Goal: Transaction & Acquisition: Purchase product/service

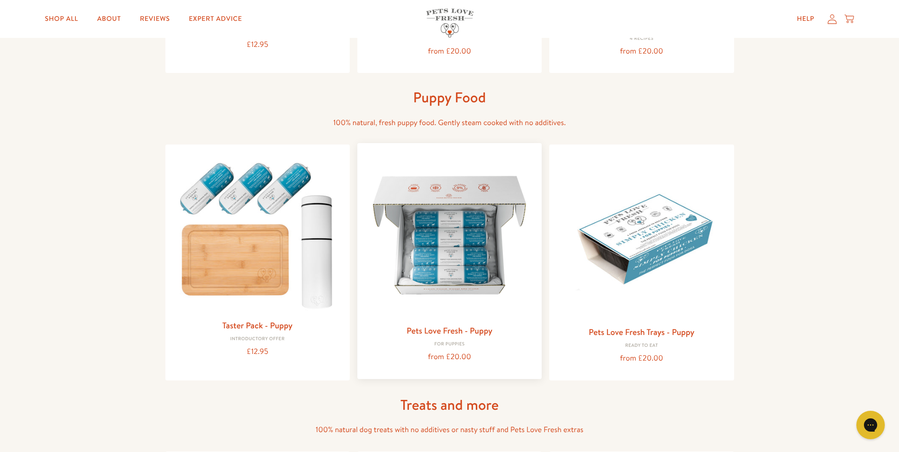
scroll to position [284, 0]
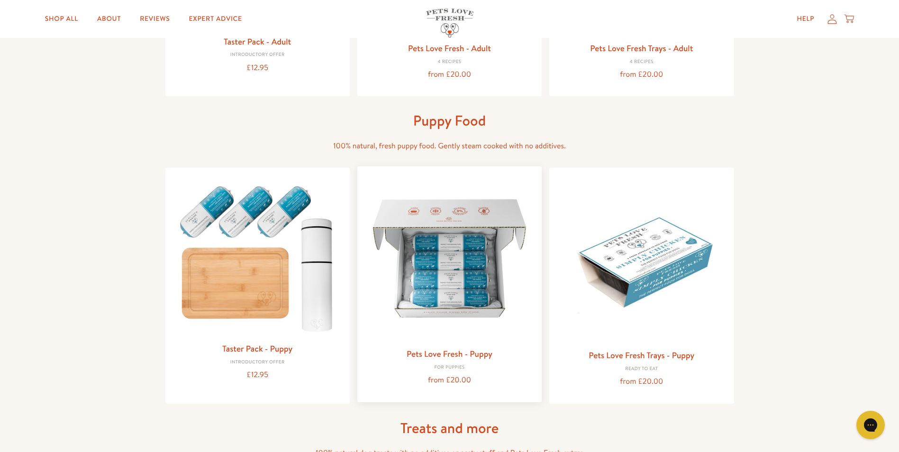
click at [474, 274] on img at bounding box center [449, 258] width 169 height 169
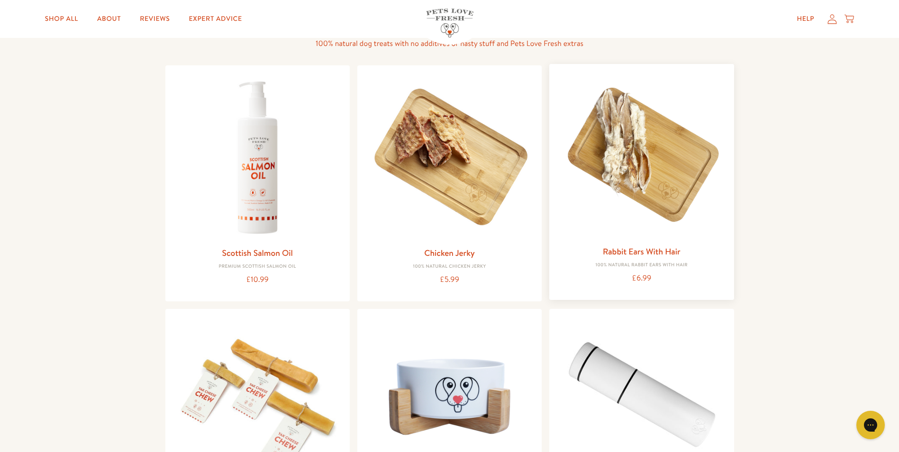
scroll to position [711, 0]
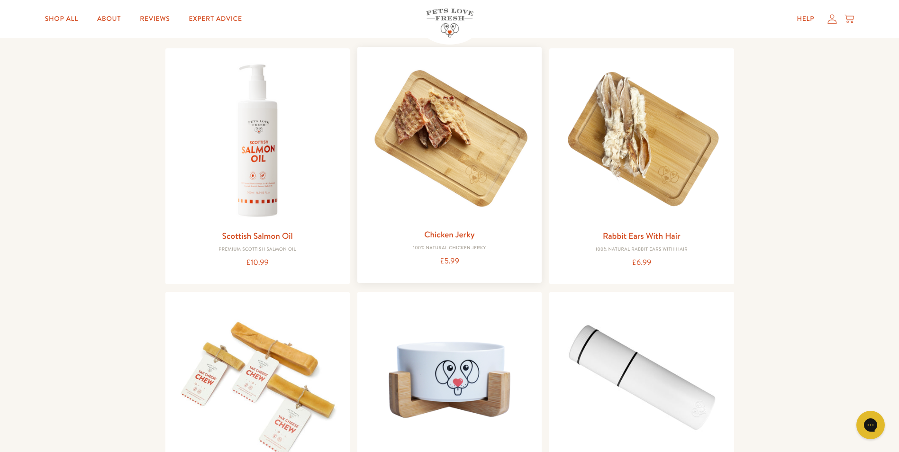
click at [465, 233] on link "Chicken Jerky" at bounding box center [449, 234] width 51 height 12
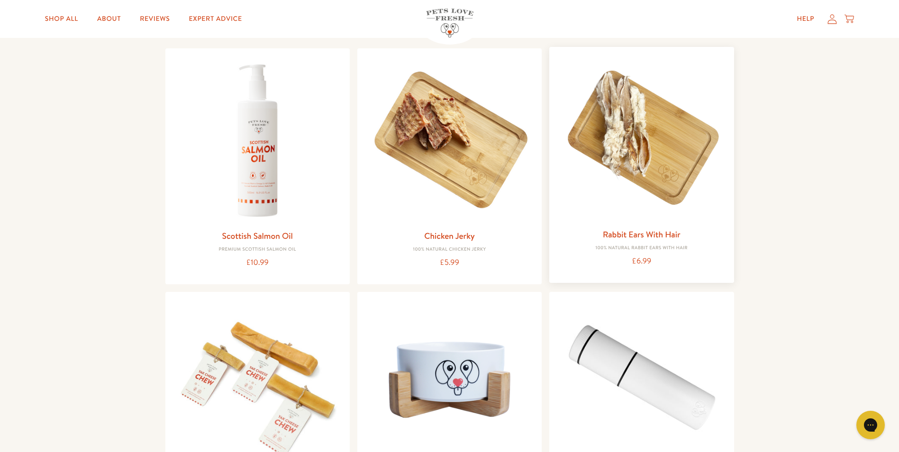
click at [621, 148] on img at bounding box center [641, 139] width 169 height 169
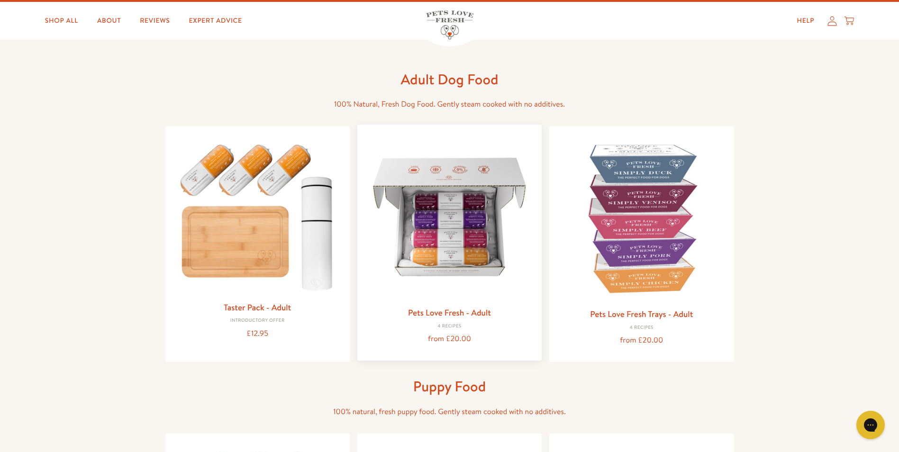
scroll to position [0, 0]
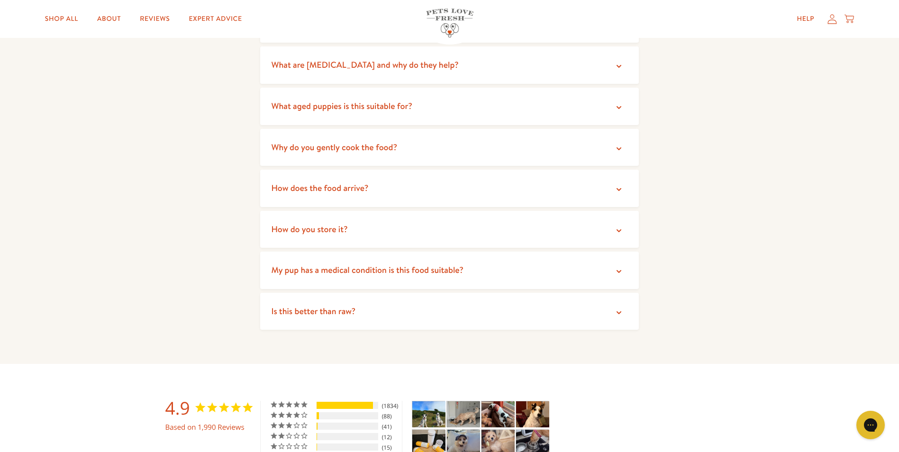
scroll to position [1232, 0]
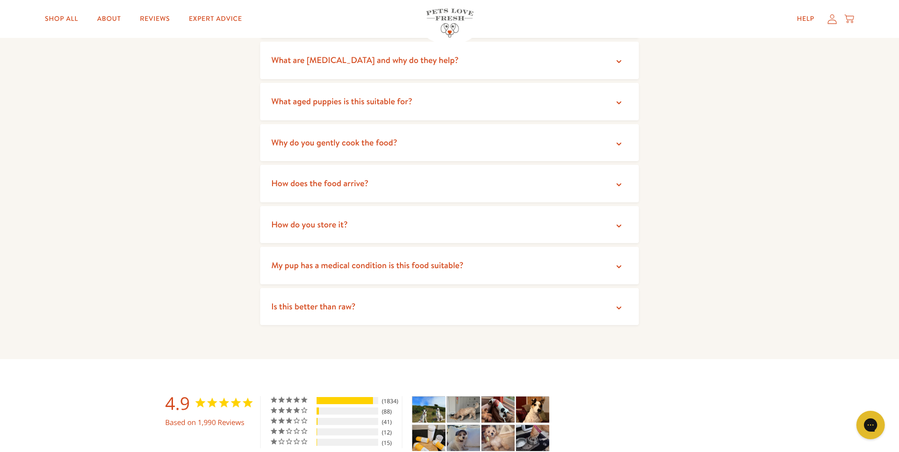
click at [616, 306] on icon at bounding box center [618, 307] width 9 height 9
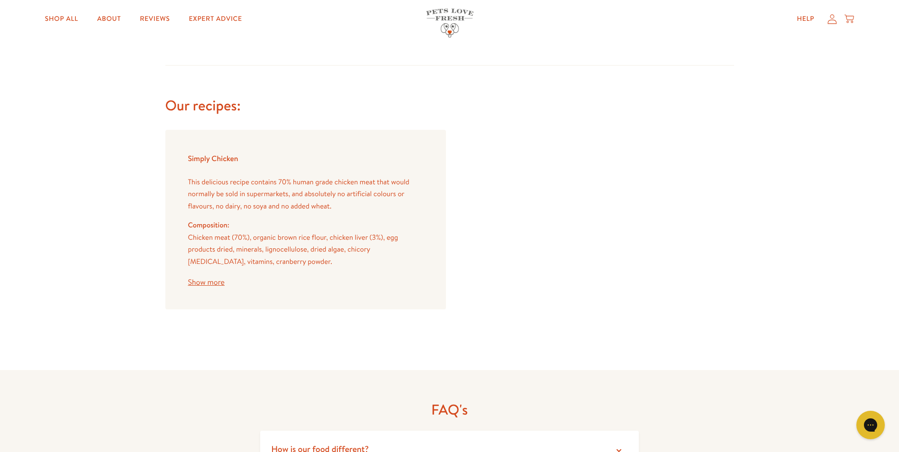
scroll to position [806, 0]
click at [219, 279] on button "Show more" at bounding box center [206, 279] width 36 height 8
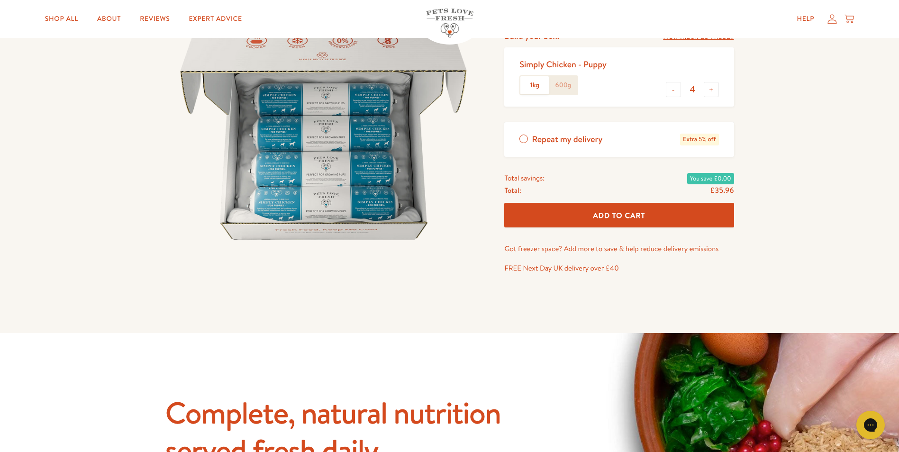
scroll to position [0, 0]
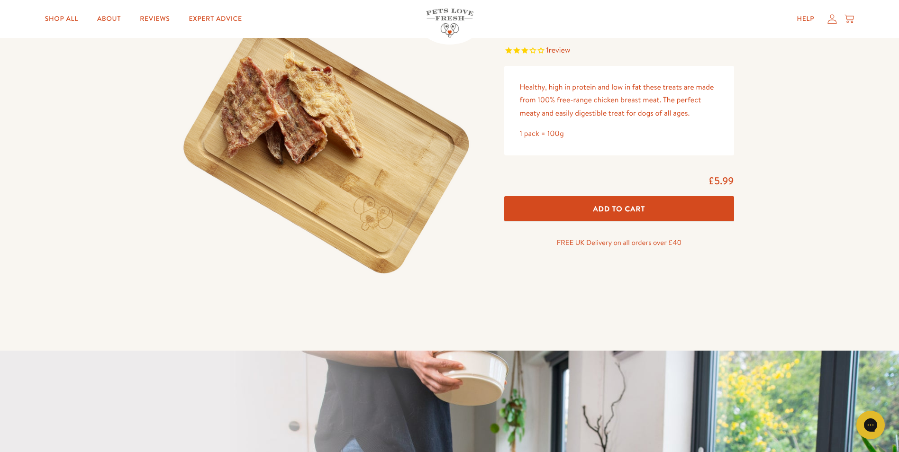
scroll to position [47, 0]
